Goal: Task Accomplishment & Management: Use online tool/utility

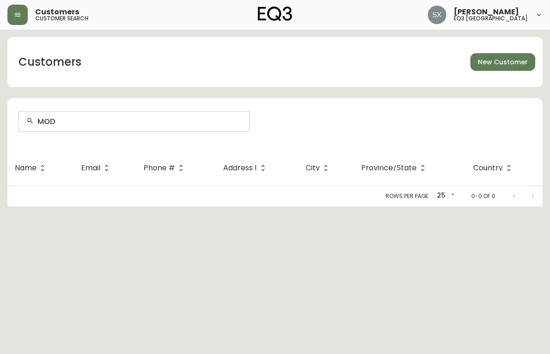
click at [114, 116] on div "MOD" at bounding box center [134, 122] width 230 height 20
click at [114, 121] on input "MOD" at bounding box center [139, 121] width 205 height 9
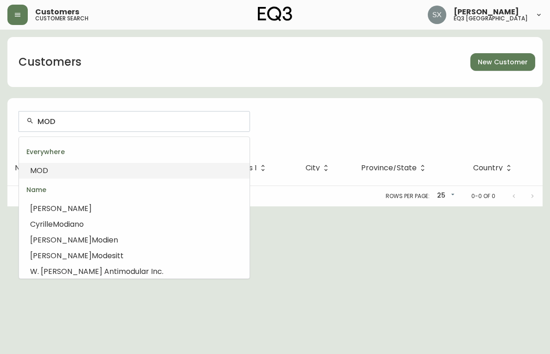
click at [114, 121] on input "MOD" at bounding box center [139, 121] width 205 height 9
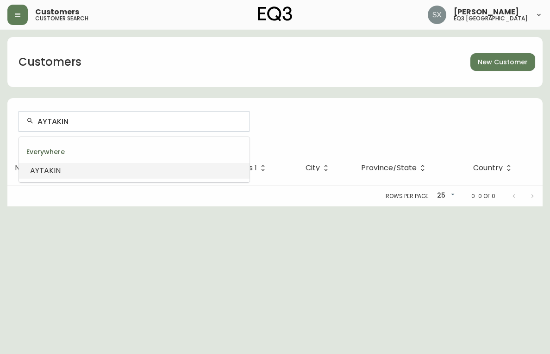
click at [70, 175] on li "AYTAKIN" at bounding box center [134, 171] width 230 height 16
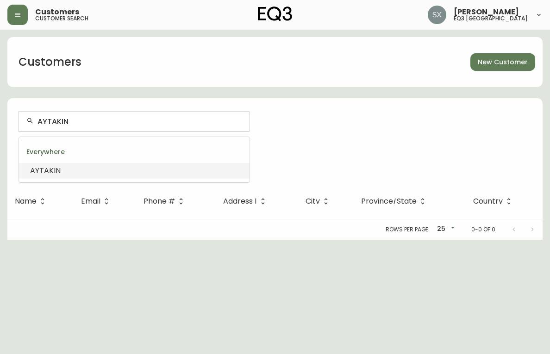
drag, startPoint x: 82, startPoint y: 121, endPoint x: -11, endPoint y: 112, distance: 93.9
click at [0, 112] on html "Customers customer search [PERSON_NAME] eq3 ottawa Customers New Customer AYTAK…" at bounding box center [275, 120] width 550 height 240
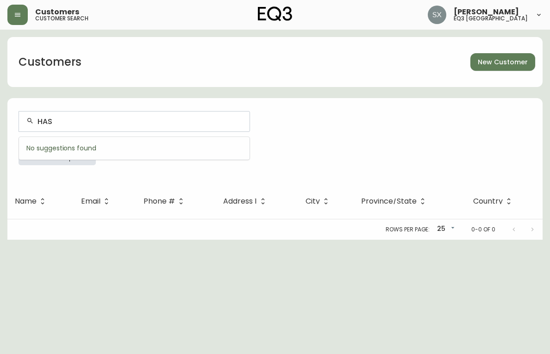
type input "HASA"
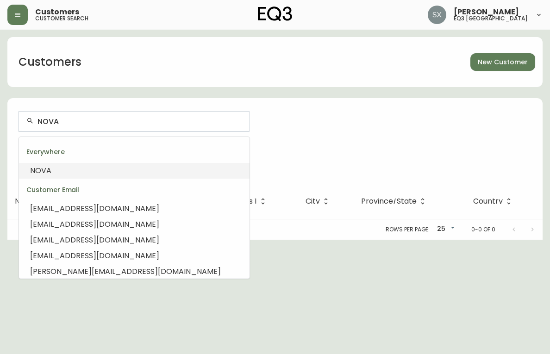
drag, startPoint x: 81, startPoint y: 123, endPoint x: 23, endPoint y: 118, distance: 58.5
click at [24, 118] on div "NOVA" at bounding box center [134, 122] width 230 height 20
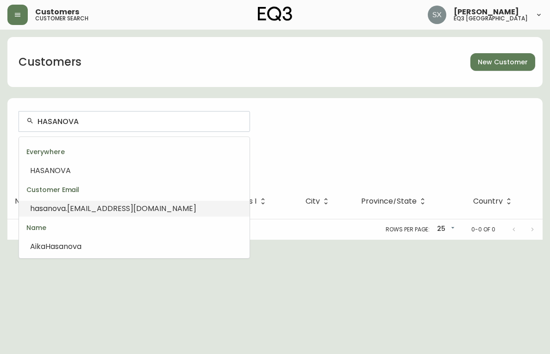
click at [132, 216] on li "hasanova .[EMAIL_ADDRESS][DOMAIN_NAME]" at bounding box center [134, 209] width 230 height 16
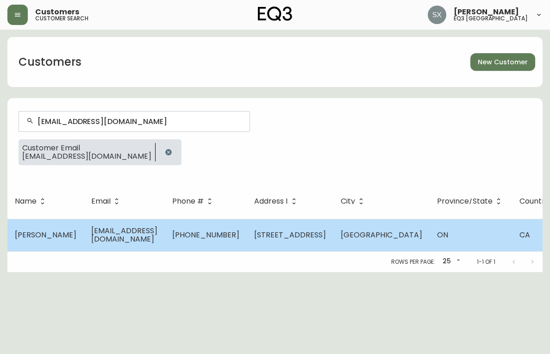
type input "[EMAIL_ADDRESS][DOMAIN_NAME]"
click at [138, 241] on td "[EMAIL_ADDRESS][DOMAIN_NAME]" at bounding box center [124, 235] width 81 height 32
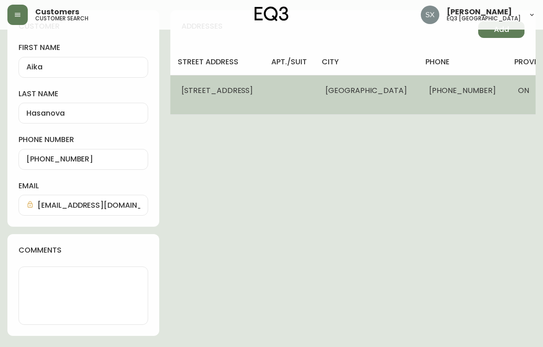
click at [251, 93] on td "[STREET_ADDRESS]" at bounding box center [216, 94] width 93 height 39
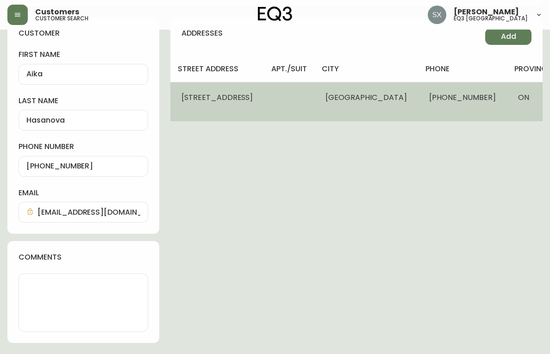
select select "ON"
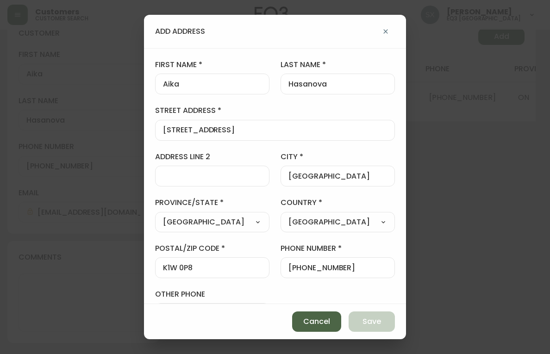
click at [315, 322] on span "Cancel" at bounding box center [316, 322] width 27 height 10
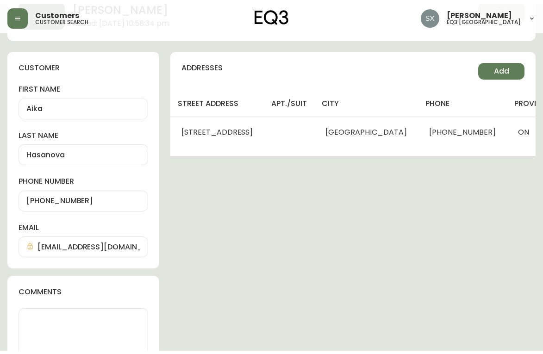
scroll to position [0, 0]
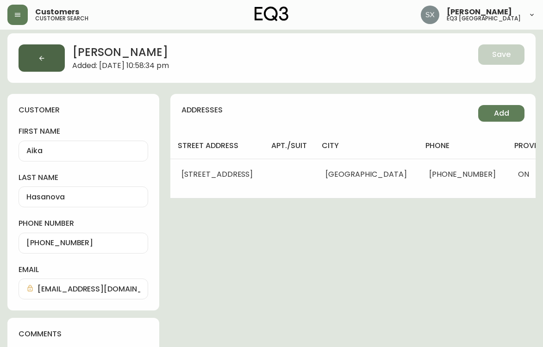
click at [40, 55] on icon "button" at bounding box center [41, 58] width 7 height 7
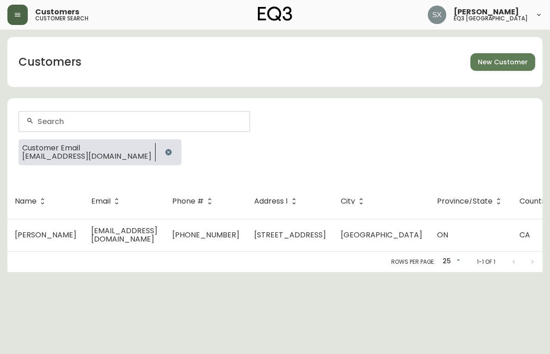
click at [18, 18] on icon "button" at bounding box center [17, 14] width 7 height 7
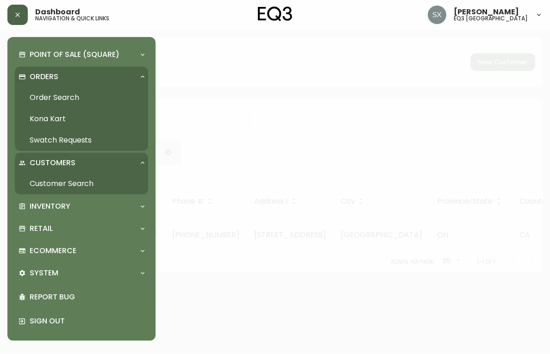
click at [41, 74] on p "Orders" at bounding box center [44, 77] width 29 height 10
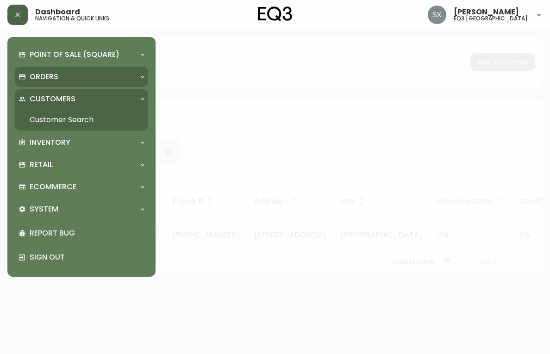
click at [42, 74] on p "Orders" at bounding box center [44, 77] width 29 height 10
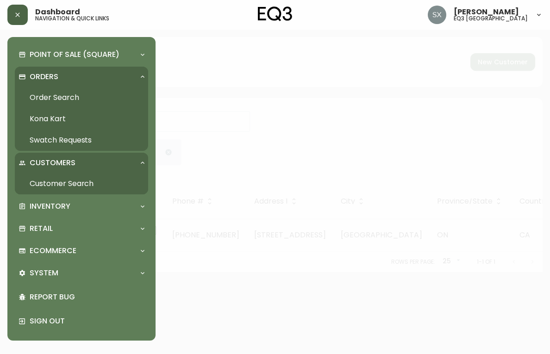
click at [53, 96] on link "Order Search" at bounding box center [81, 97] width 133 height 21
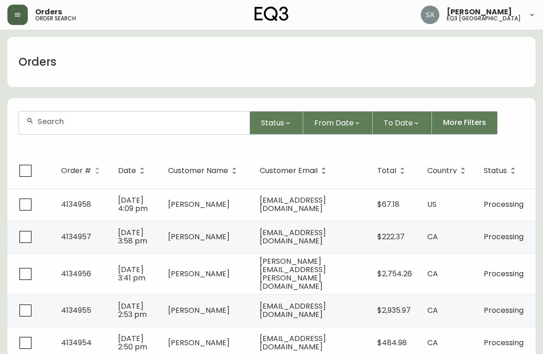
click at [130, 128] on div at bounding box center [134, 123] width 230 height 23
click at [132, 129] on div at bounding box center [134, 123] width 230 height 23
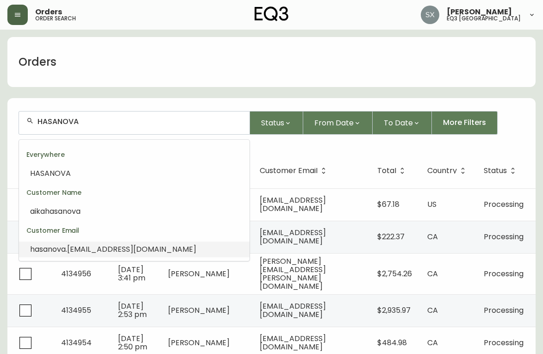
click at [149, 250] on li "hasanova .[EMAIL_ADDRESS][DOMAIN_NAME]" at bounding box center [134, 250] width 230 height 16
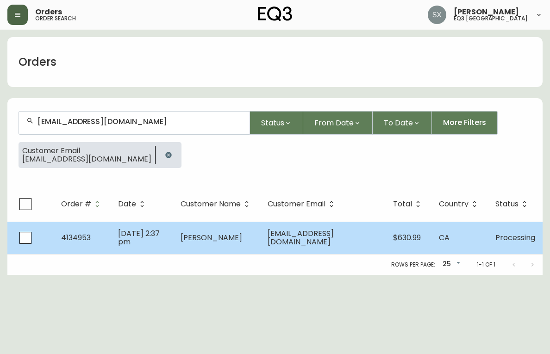
type input "[EMAIL_ADDRESS][DOMAIN_NAME]"
click at [228, 240] on span "[PERSON_NAME]" at bounding box center [212, 237] width 62 height 11
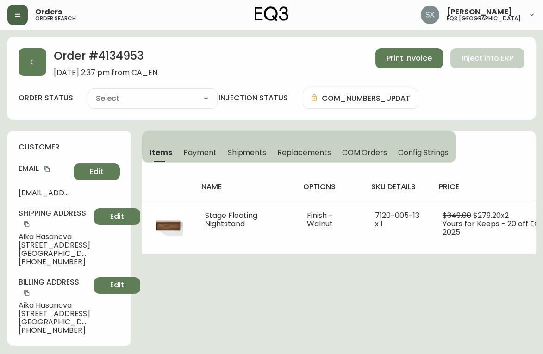
type input "Processing"
select select "PROCESSING"
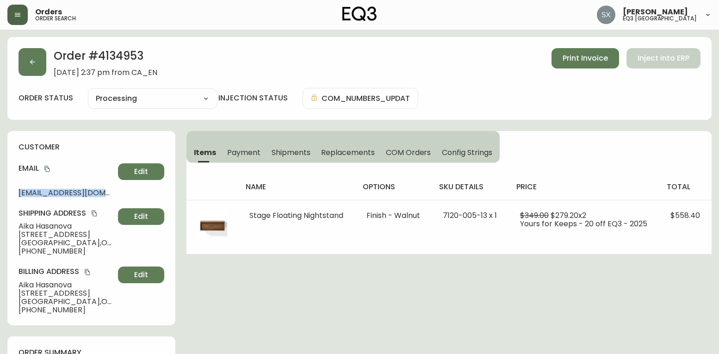
drag, startPoint x: 19, startPoint y: 190, endPoint x: 118, endPoint y: 191, distance: 98.6
click at [118, 191] on div "Email [EMAIL_ADDRESS][DOMAIN_NAME] Edit" at bounding box center [92, 179] width 146 height 33
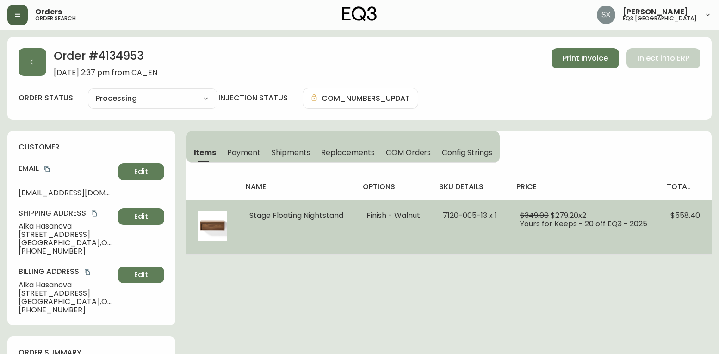
click at [276, 228] on td "Stage Floating Nightstand" at bounding box center [296, 227] width 117 height 54
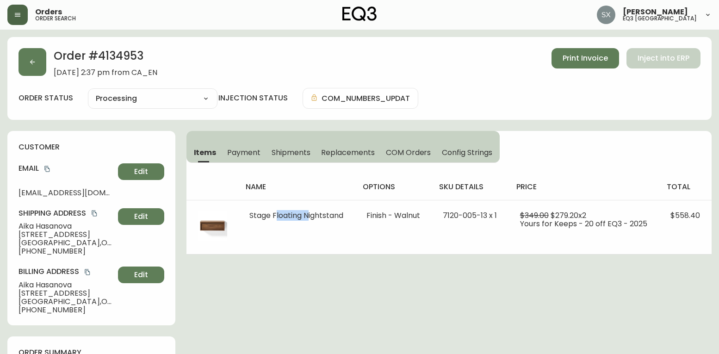
click at [243, 153] on span "Payment" at bounding box center [243, 153] width 33 height 10
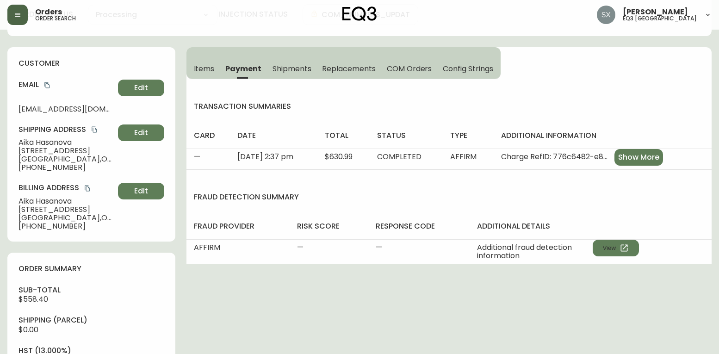
scroll to position [93, 0]
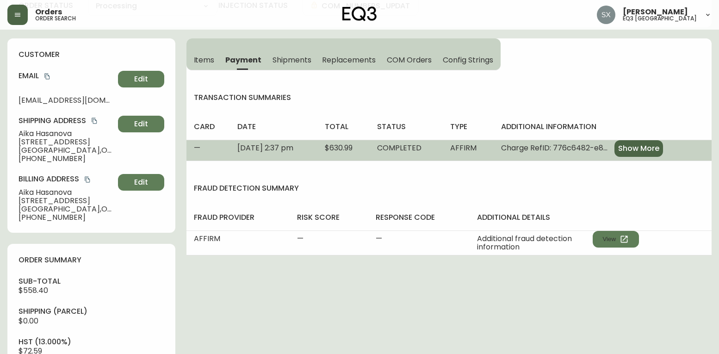
click at [549, 147] on span "Show More" at bounding box center [638, 148] width 41 height 10
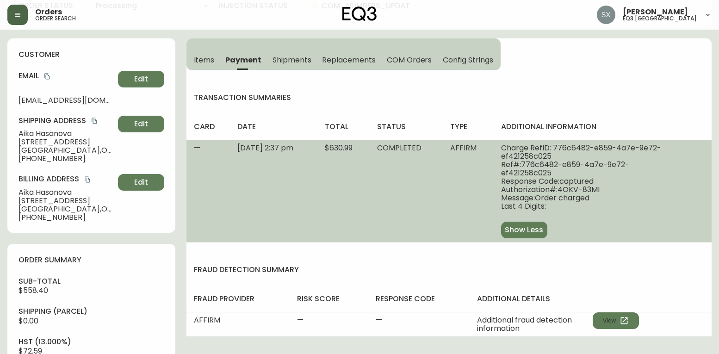
click at [289, 57] on span "Shipments" at bounding box center [292, 60] width 39 height 10
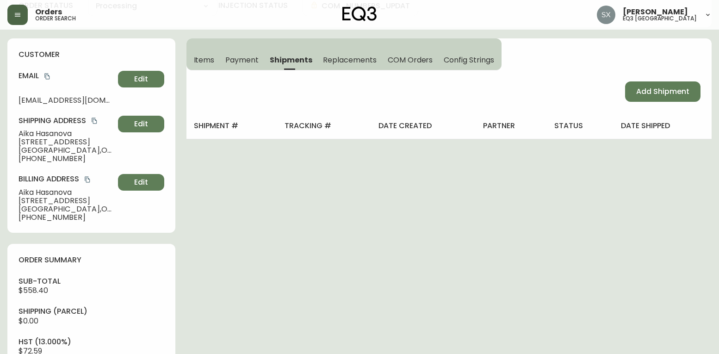
click at [340, 61] on span "Replacements" at bounding box center [349, 60] width 53 height 10
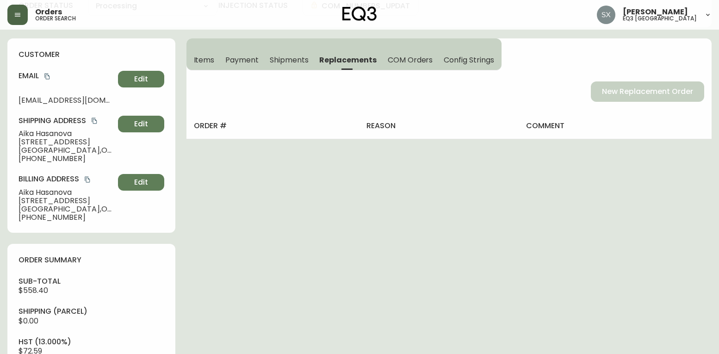
click at [424, 60] on span "COM Orders" at bounding box center [410, 60] width 45 height 10
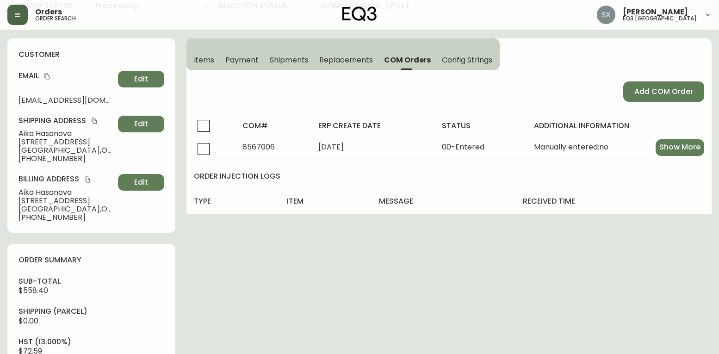
click at [476, 59] on span "Config Strings" at bounding box center [467, 60] width 50 height 10
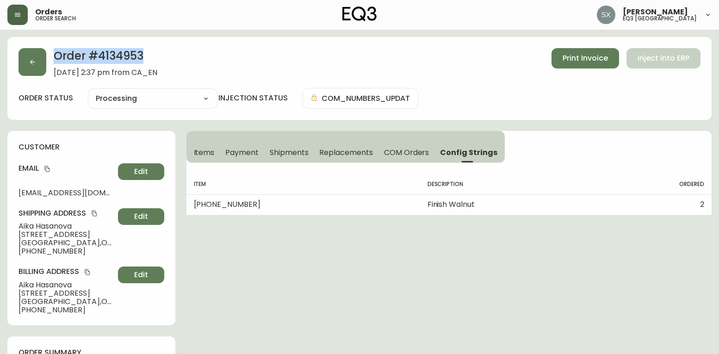
drag, startPoint x: 152, startPoint y: 52, endPoint x: 54, endPoint y: 62, distance: 98.1
click at [54, 62] on h2 "Order # 4134953" at bounding box center [106, 58] width 104 height 20
copy h2 "Order # 4134953"
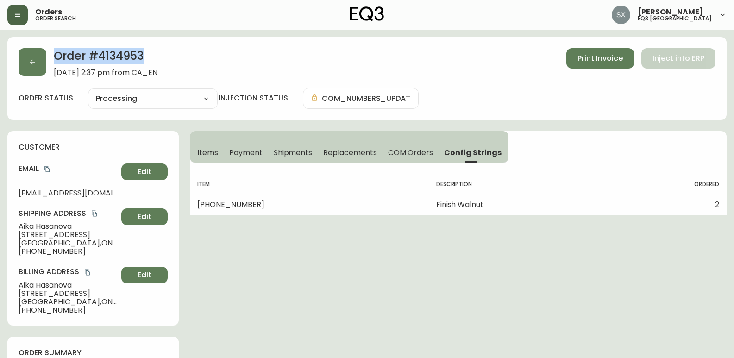
click at [23, 18] on button "button" at bounding box center [17, 15] width 20 height 20
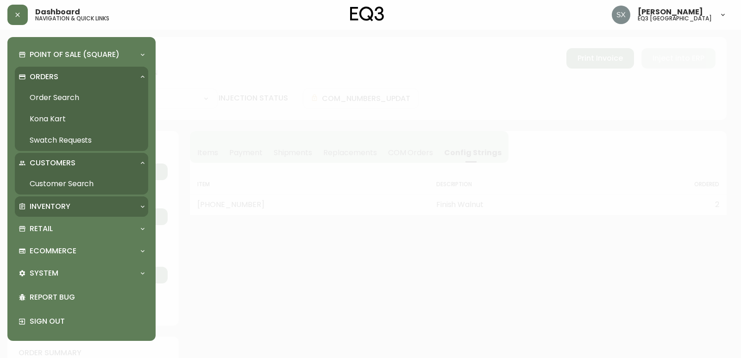
click at [33, 204] on p "Inventory" at bounding box center [50, 206] width 41 height 10
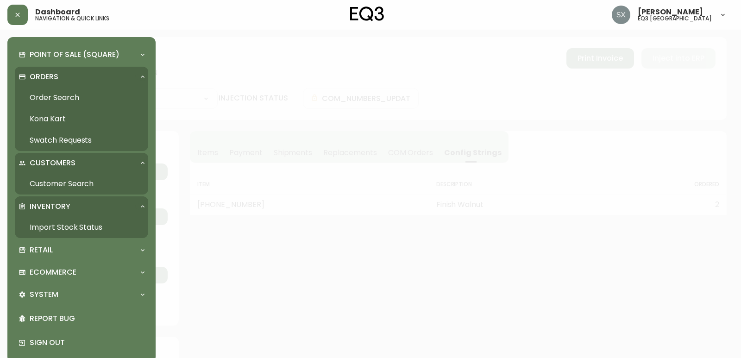
click at [91, 231] on link "Import Stock Status" at bounding box center [81, 227] width 133 height 21
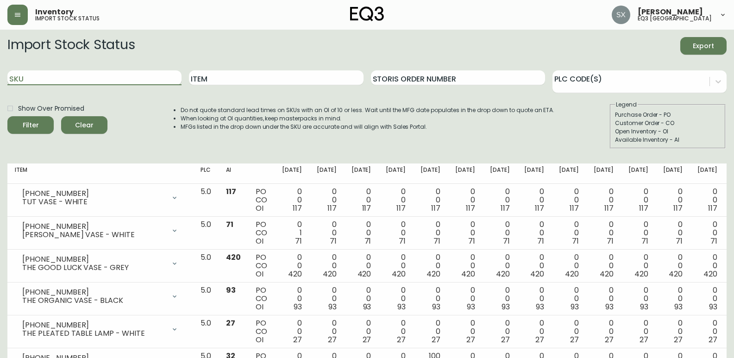
click at [47, 79] on input "SKU" at bounding box center [94, 77] width 174 height 15
paste input "[PHONE_NUMBER]"
click at [7, 116] on button "Filter" at bounding box center [30, 125] width 46 height 18
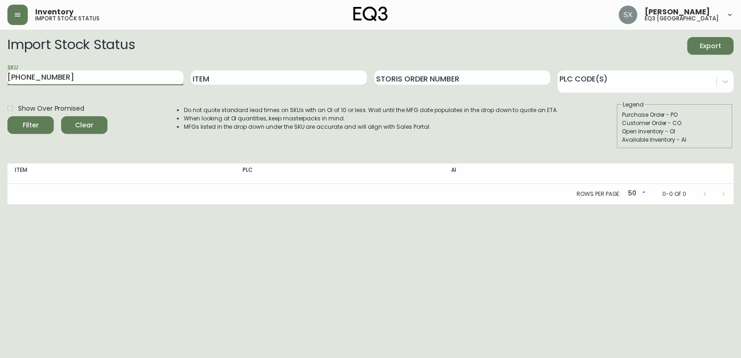
click at [93, 78] on input "[PHONE_NUMBER]" at bounding box center [95, 77] width 176 height 15
type input "[PHONE_NUMBER]"
click at [228, 73] on input "Item" at bounding box center [279, 77] width 176 height 15
click at [121, 78] on input "[PHONE_NUMBER]" at bounding box center [95, 77] width 176 height 15
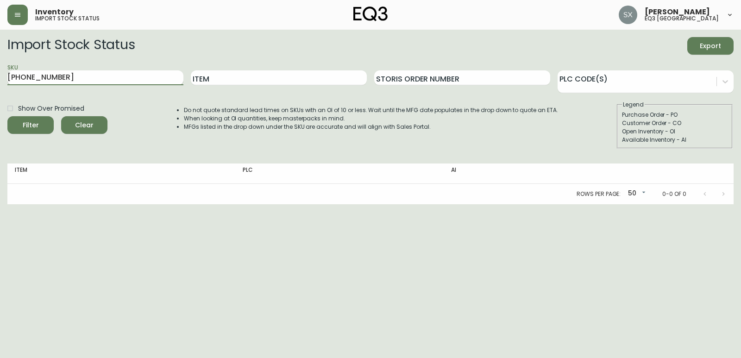
click at [121, 78] on input "[PHONE_NUMBER]" at bounding box center [95, 77] width 176 height 15
click at [7, 116] on button "Filter" at bounding box center [30, 125] width 46 height 18
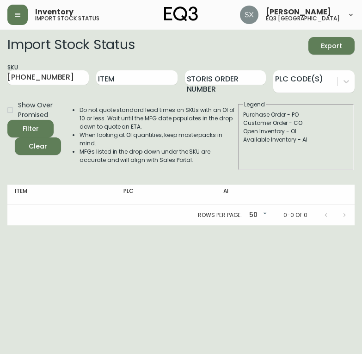
drag, startPoint x: 78, startPoint y: 257, endPoint x: 80, endPoint y: 246, distance: 11.3
click at [78, 225] on html "Inventory import stock status [PERSON_NAME] eq3 [GEOGRAPHIC_DATA] Import Stock …" at bounding box center [181, 112] width 362 height 225
click at [18, 20] on button "button" at bounding box center [17, 15] width 20 height 20
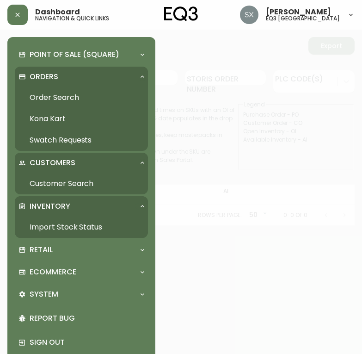
click at [91, 93] on link "Order Search" at bounding box center [81, 97] width 133 height 21
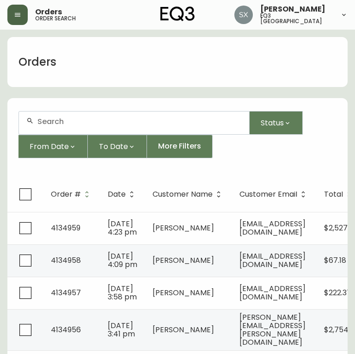
click at [15, 20] on button "button" at bounding box center [17, 15] width 20 height 20
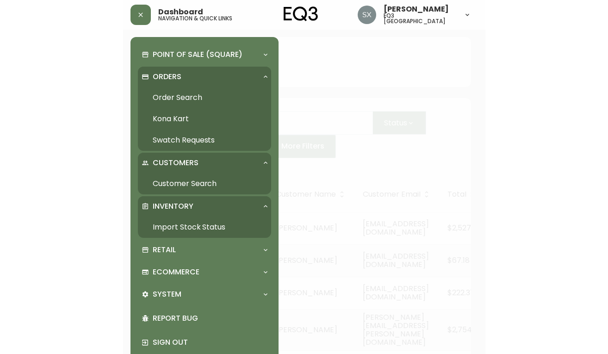
scroll to position [15, 0]
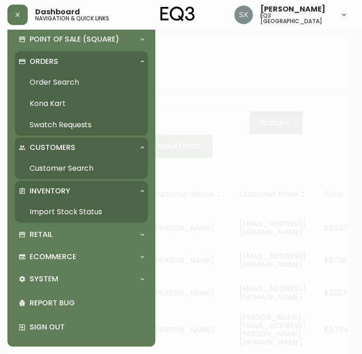
click at [72, 212] on link "Import Stock Status" at bounding box center [81, 211] width 133 height 21
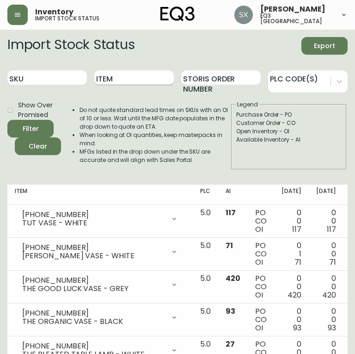
click at [115, 80] on input "Item" at bounding box center [134, 77] width 80 height 15
paste input "[PHONE_NUMBER]"
type input "[PHONE_NUMBER]"
click at [7, 120] on button "Filter" at bounding box center [30, 129] width 46 height 18
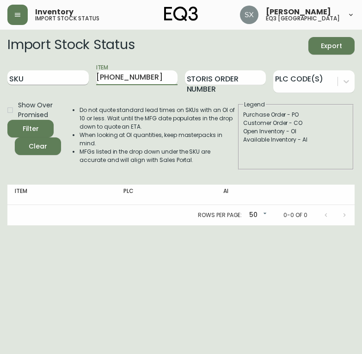
drag, startPoint x: 151, startPoint y: 76, endPoint x: 62, endPoint y: 79, distance: 89.8
click at [62, 79] on div "SKU Item [PHONE_NUMBER] Storis Order Number PLC Code(s)" at bounding box center [181, 78] width 348 height 30
click at [311, 82] on div at bounding box center [306, 80] width 64 height 14
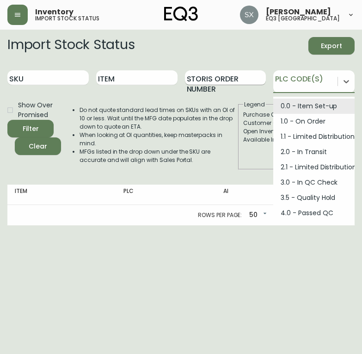
click at [232, 74] on input "Storis Order Number" at bounding box center [225, 77] width 81 height 15
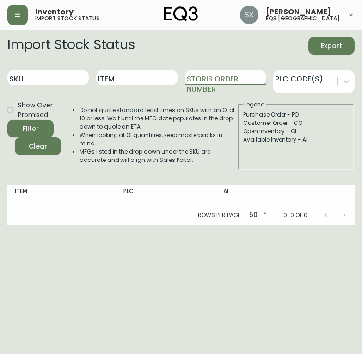
paste input "[PHONE_NUMBER]"
type input "[PHONE_NUMBER]"
click at [7, 120] on button "Filter" at bounding box center [30, 129] width 46 height 18
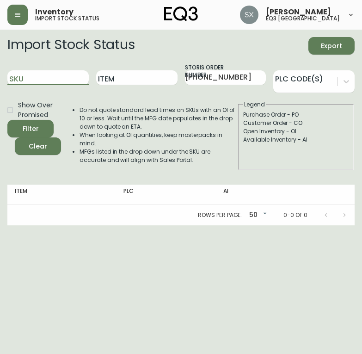
drag, startPoint x: 82, startPoint y: 74, endPoint x: -4, endPoint y: 75, distance: 86.6
click at [0, 75] on html "Inventory import stock status [PERSON_NAME] eq3 [GEOGRAPHIC_DATA] Import Stock …" at bounding box center [181, 112] width 362 height 225
paste input "[PHONE_NUMBER]"
type input "[PHONE_NUMBER]"
click at [7, 120] on button "Filter" at bounding box center [30, 129] width 46 height 18
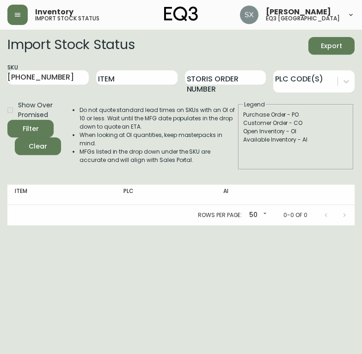
click at [362, 156] on main "Import Stock Status Export SKU [PHONE_NUMBER] Item Storis Order Number PLC Code…" at bounding box center [181, 128] width 362 height 196
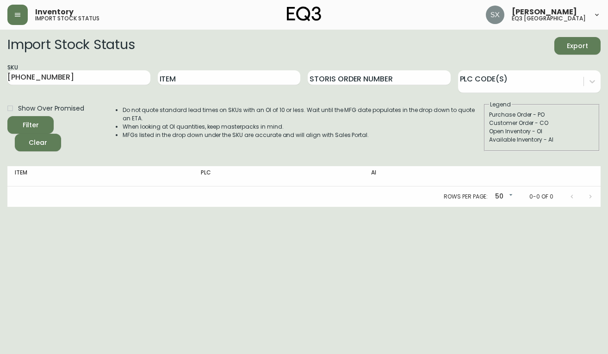
click at [70, 8] on span "Inventory" at bounding box center [54, 11] width 38 height 7
